Goal: Task Accomplishment & Management: Complete application form

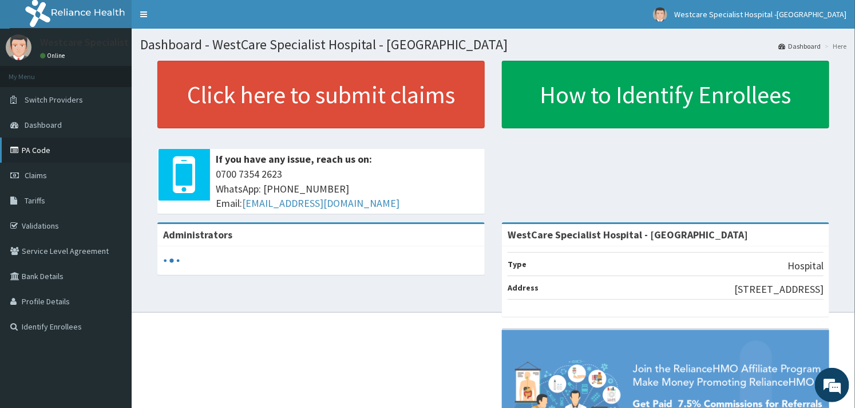
click at [48, 157] on link "PA Code" at bounding box center [66, 149] width 132 height 25
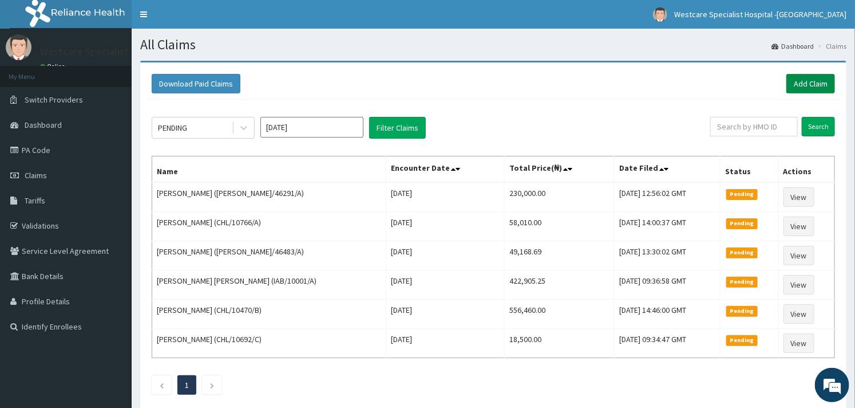
click at [811, 77] on link "Add Claim" at bounding box center [810, 83] width 49 height 19
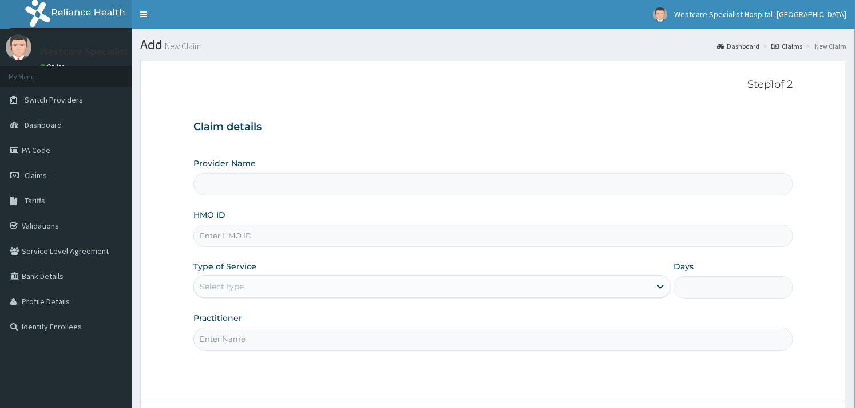
type input "WestCare Specialist Hospital - Ejigbo"
click at [264, 237] on input "HMO ID" at bounding box center [492, 235] width 599 height 22
paste input "QCP/10030/A"
type input "QCP/10030/A"
click at [258, 282] on div "Select type" at bounding box center [422, 286] width 456 height 18
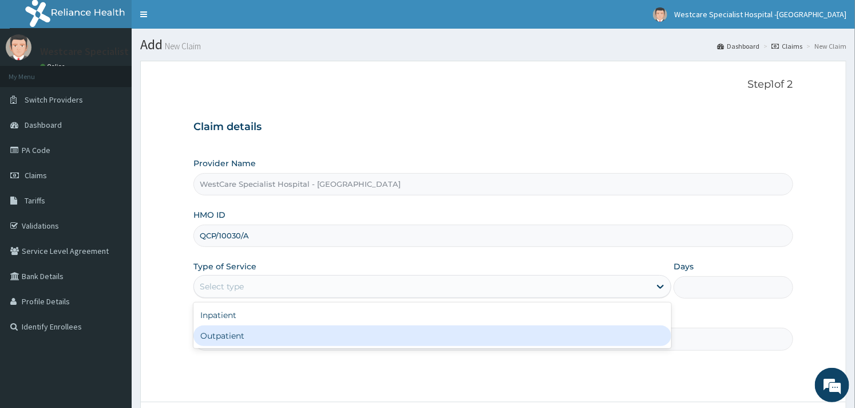
click at [242, 328] on div "Outpatient" at bounding box center [432, 335] width 478 height 21
type input "1"
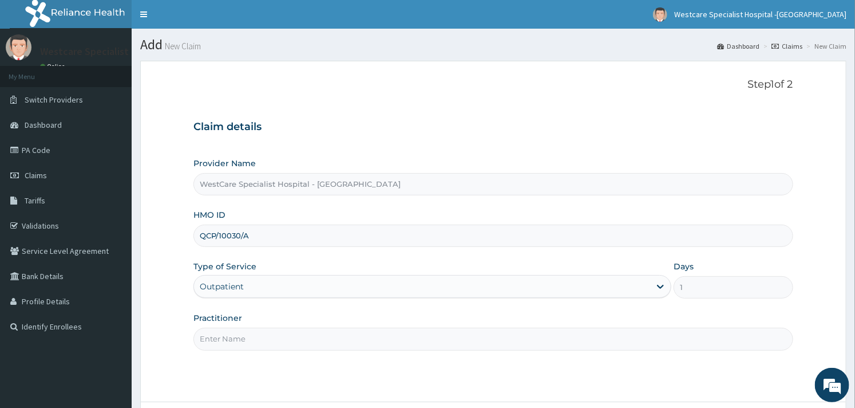
click at [299, 315] on div "Practitioner" at bounding box center [492, 331] width 599 height 38
click at [283, 335] on input "Practitioner" at bounding box center [492, 338] width 599 height 22
type input "OBIDEYI"
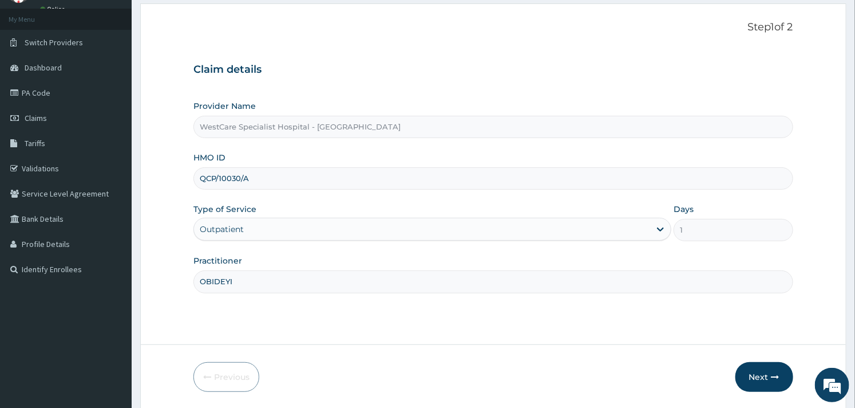
scroll to position [97, 0]
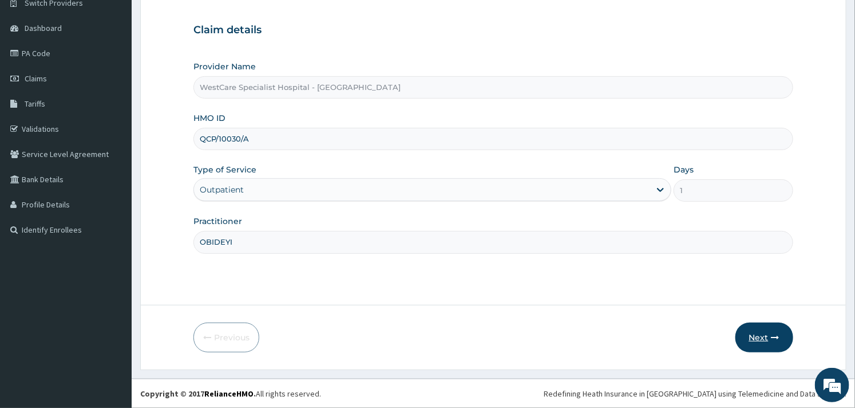
click at [762, 335] on button "Next" at bounding box center [764, 337] width 58 height 30
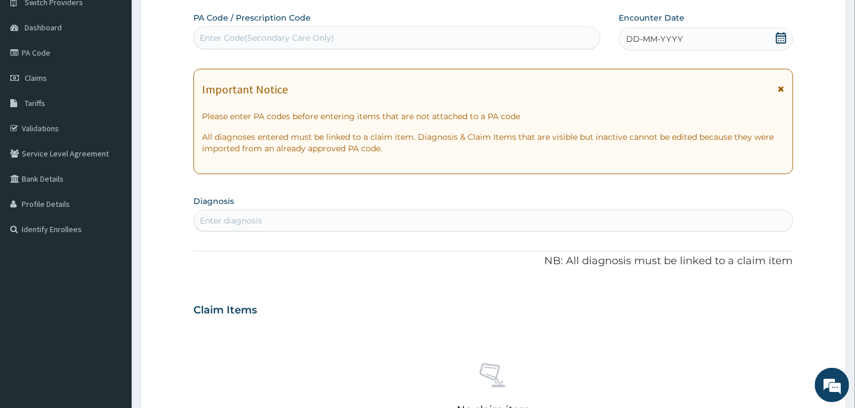
scroll to position [33, 0]
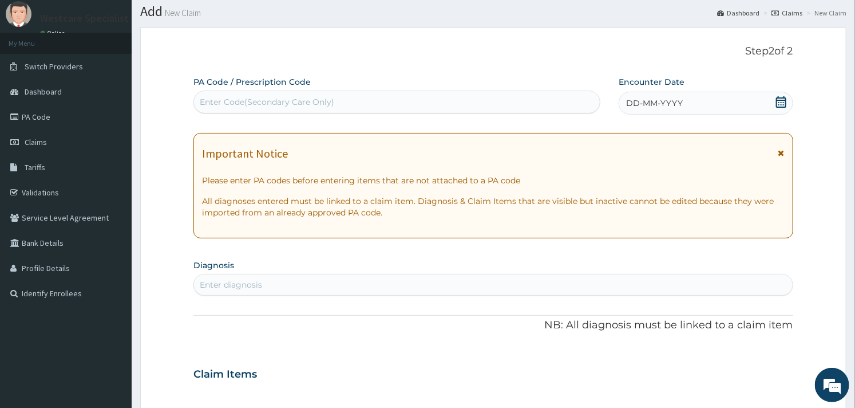
click at [269, 99] on div "Enter Code(Secondary Care Only)" at bounding box center [267, 101] width 134 height 11
paste input "PA/303853"
type input "PA/303853"
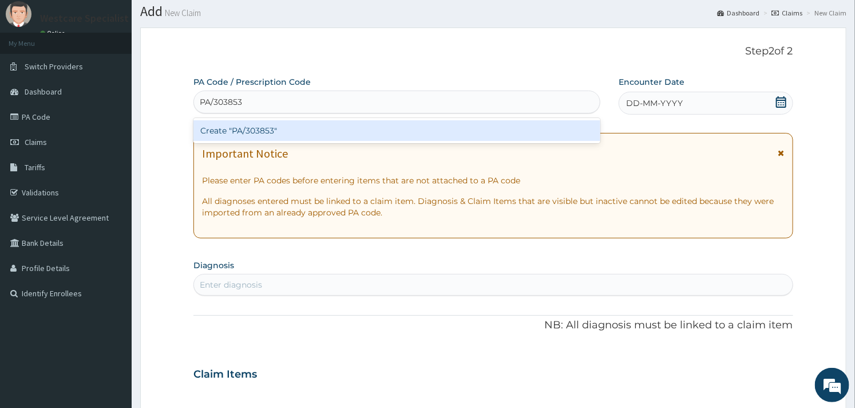
click at [266, 129] on div "Create "PA/303853"" at bounding box center [396, 130] width 407 height 21
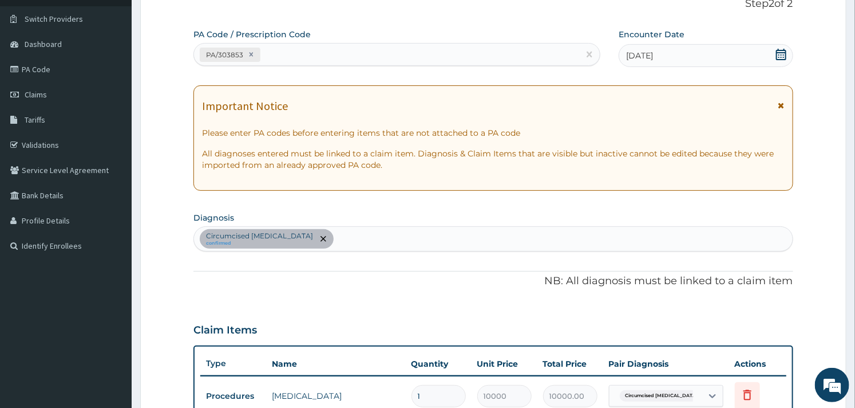
scroll to position [362, 0]
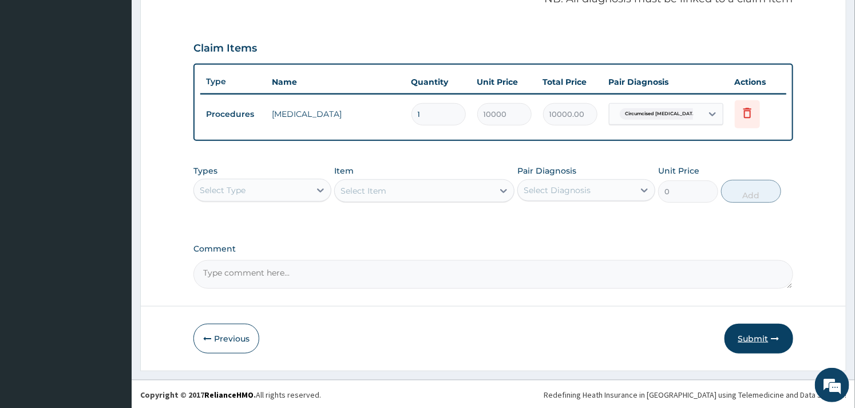
click at [749, 339] on button "Submit" at bounding box center [759, 338] width 69 height 30
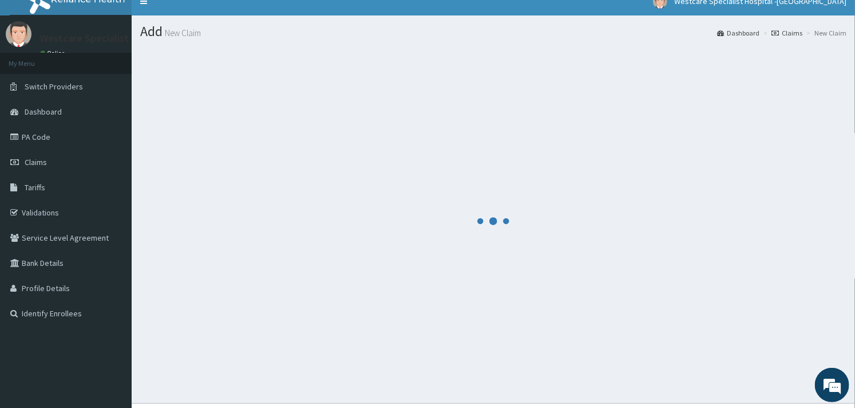
scroll to position [0, 0]
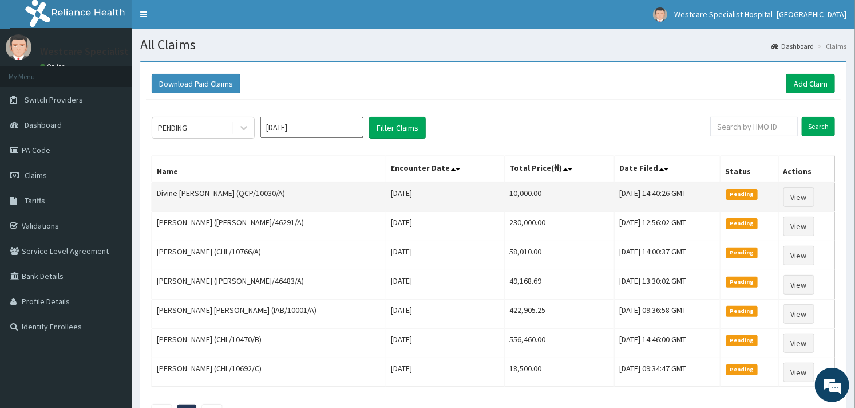
click at [226, 193] on td "Divine [PERSON_NAME] (QCP/10030/A)" at bounding box center [269, 197] width 234 height 30
click at [224, 193] on td "Divine [PERSON_NAME] (QCP/10030/A)" at bounding box center [269, 197] width 234 height 30
drag, startPoint x: 209, startPoint y: 195, endPoint x: 253, endPoint y: 192, distance: 44.2
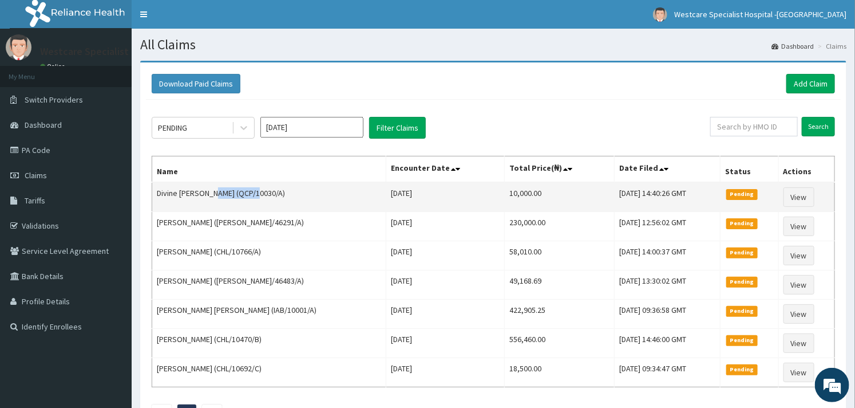
click at [253, 192] on td "Divine [PERSON_NAME] (QCP/10030/A)" at bounding box center [269, 197] width 234 height 30
copy td "QCP/10030/A"
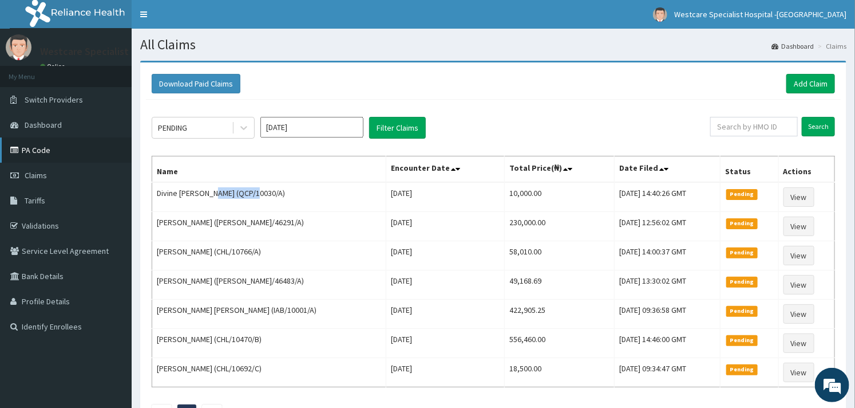
click at [47, 151] on link "PA Code" at bounding box center [66, 149] width 132 height 25
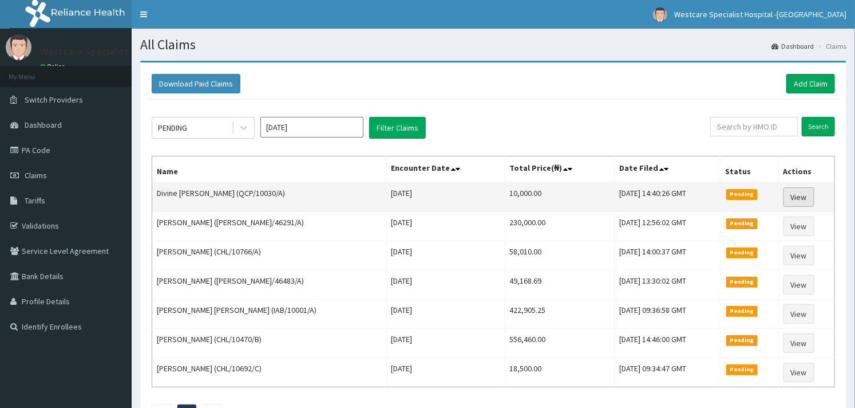
click at [802, 193] on link "View" at bounding box center [799, 196] width 31 height 19
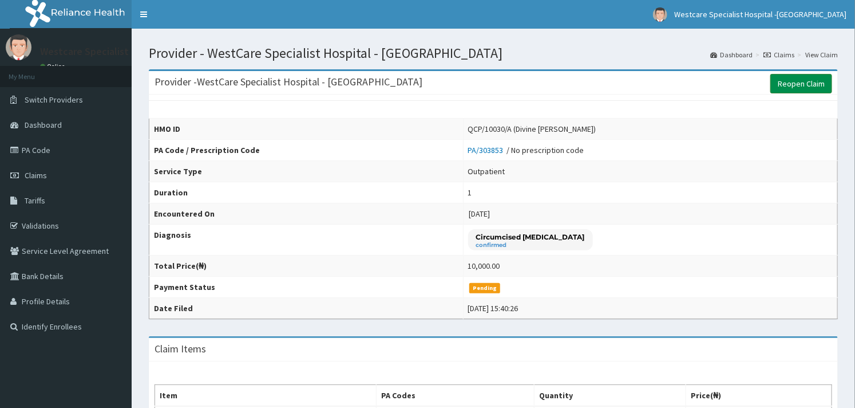
click at [790, 84] on link "Reopen Claim" at bounding box center [801, 83] width 62 height 19
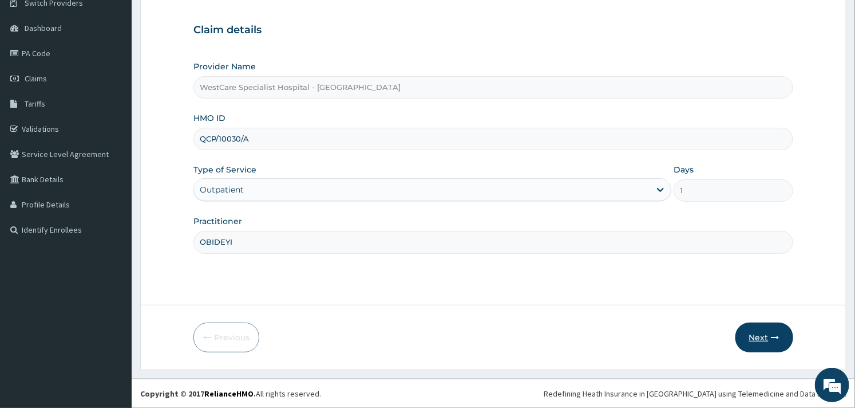
click at [751, 334] on button "Next" at bounding box center [764, 337] width 58 height 30
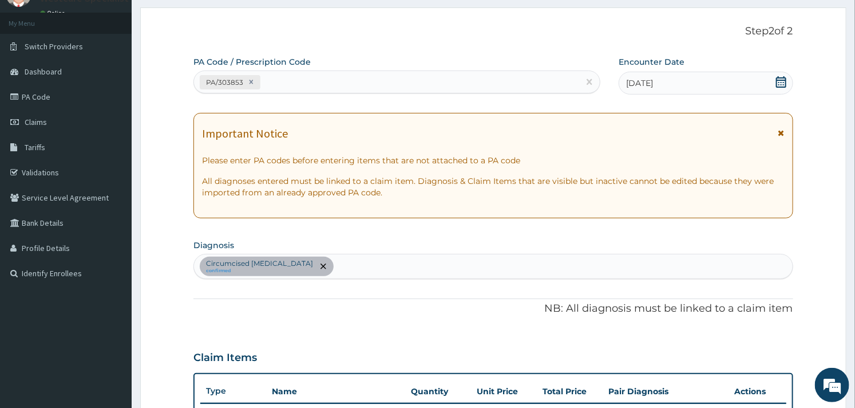
scroll to position [33, 0]
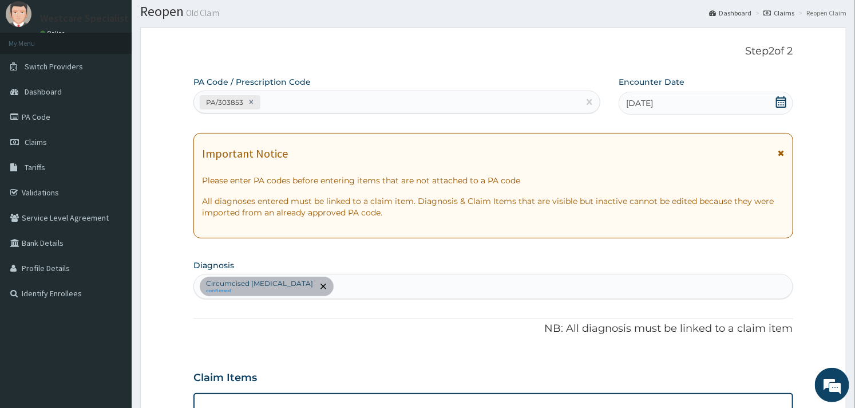
click at [302, 103] on div "PA/303853" at bounding box center [386, 102] width 385 height 19
paste input "PA/9DCF58"
type input "PA/9DCF58"
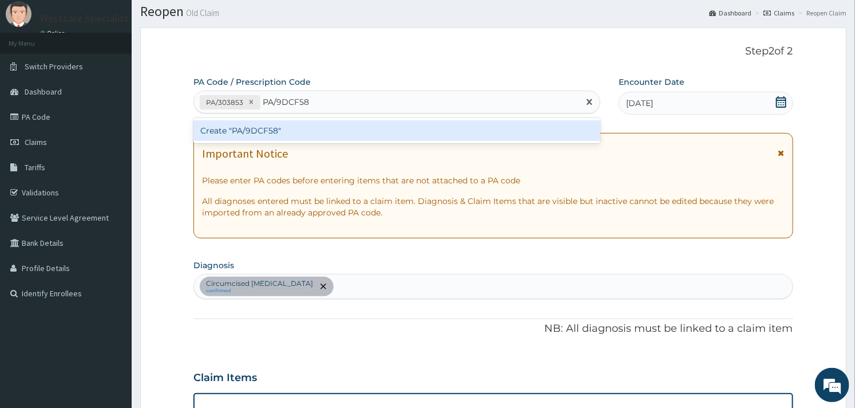
click at [271, 132] on div "Create "PA/9DCF58"" at bounding box center [396, 130] width 407 height 21
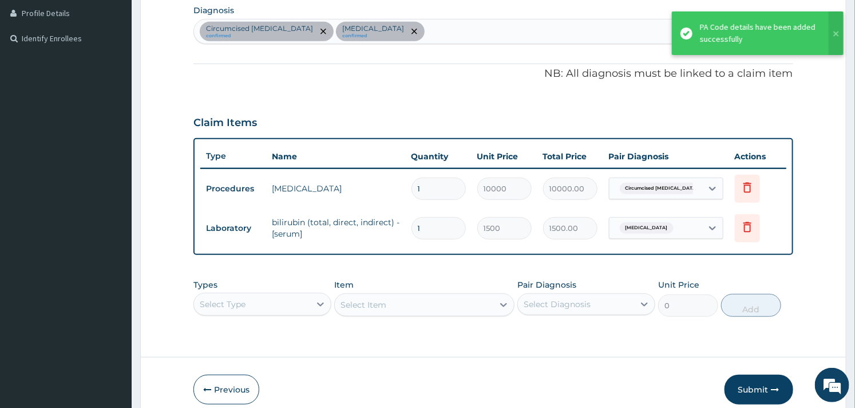
scroll to position [339, 0]
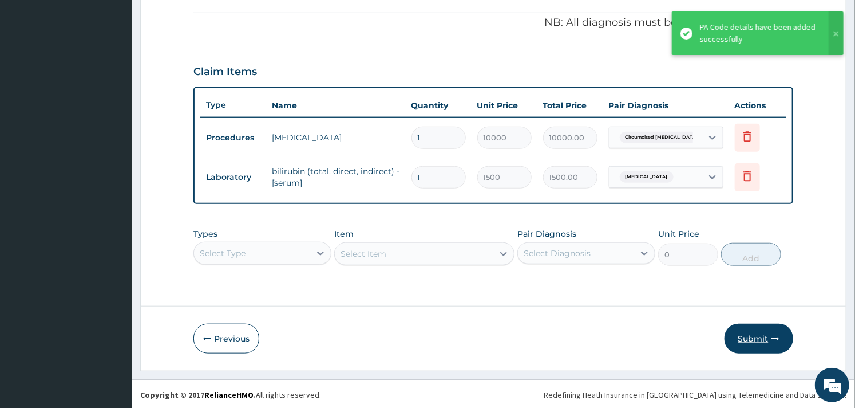
click at [747, 333] on button "Submit" at bounding box center [759, 338] width 69 height 30
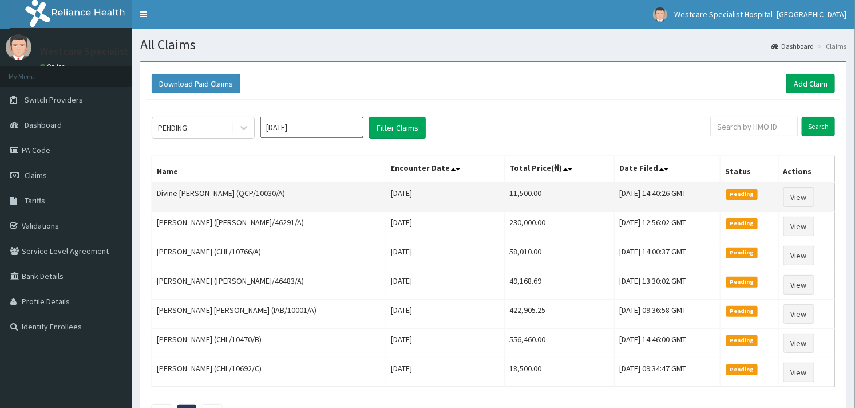
click at [223, 188] on td "Divine [PERSON_NAME] (QCP/10030/A)" at bounding box center [269, 197] width 234 height 30
click at [234, 191] on td "Divine [PERSON_NAME] (QCP/10030/A)" at bounding box center [269, 197] width 234 height 30
drag, startPoint x: 209, startPoint y: 195, endPoint x: 250, endPoint y: 197, distance: 41.3
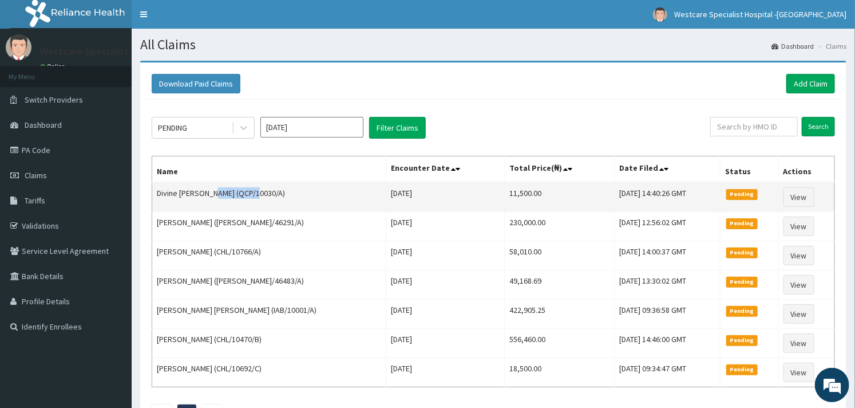
click at [250, 197] on td "Divine [PERSON_NAME] (QCP/10030/A)" at bounding box center [269, 197] width 234 height 30
copy td "QCP/10030/A"
